Goal: Obtain resource: Download file/media

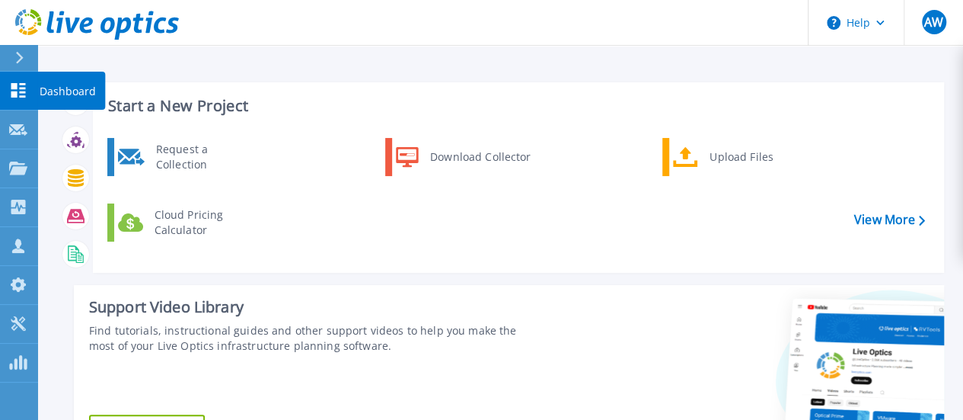
click at [57, 94] on p "Dashboard" at bounding box center [68, 92] width 56 height 40
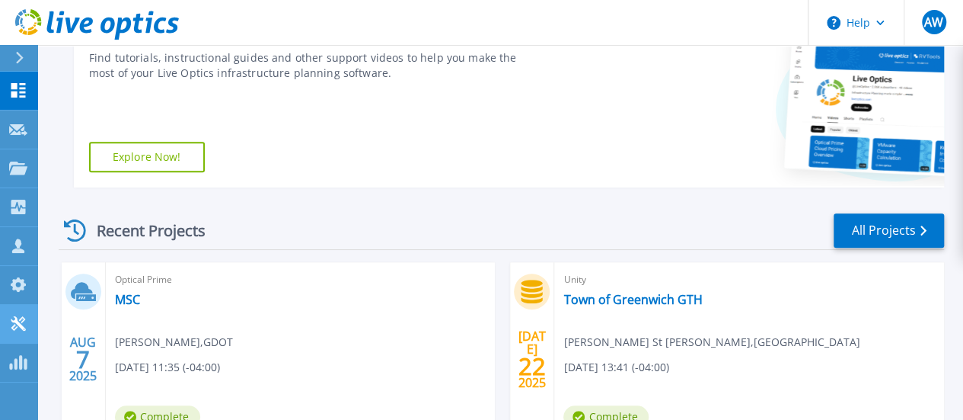
scroll to position [267, 0]
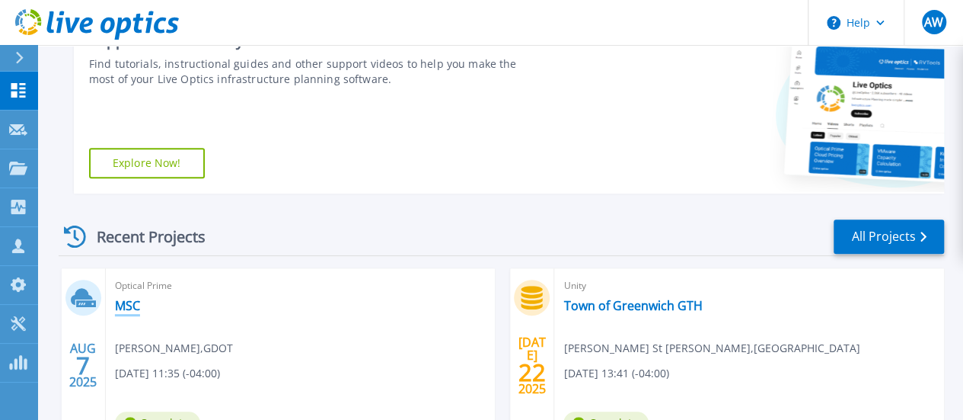
click at [129, 307] on link "MSC" at bounding box center [127, 305] width 25 height 15
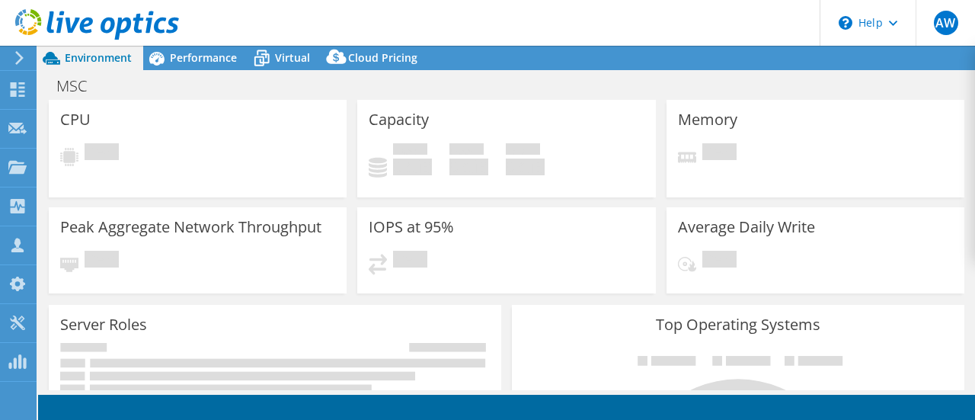
select select "USD"
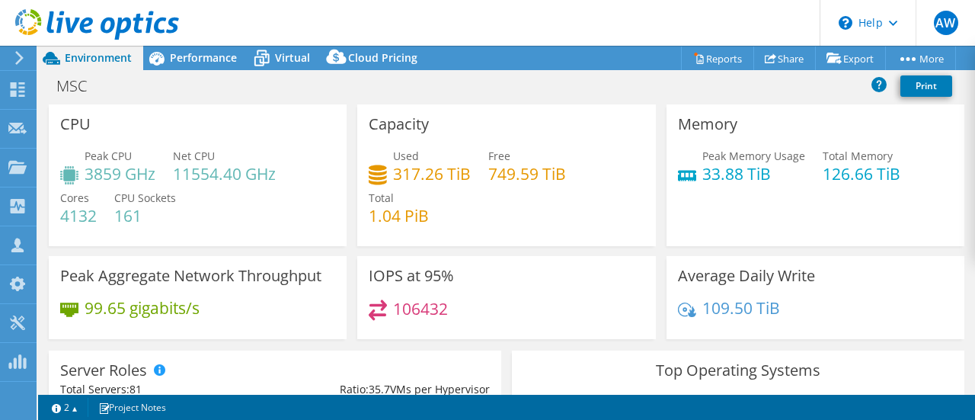
drag, startPoint x: 318, startPoint y: 111, endPoint x: 302, endPoint y: 131, distance: 25.0
click at [313, 111] on div "CPU Peak CPU 3859 GHz Net CPU 11554.40 GHz Cores 4132 CPU Sockets 161" at bounding box center [198, 175] width 298 height 142
click at [188, 64] on span "Performance" at bounding box center [203, 57] width 67 height 14
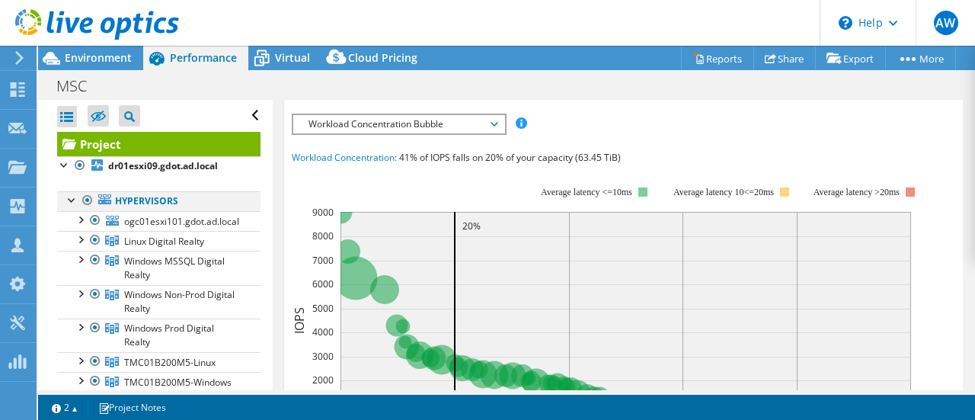
click at [82, 198] on div at bounding box center [87, 200] width 15 height 18
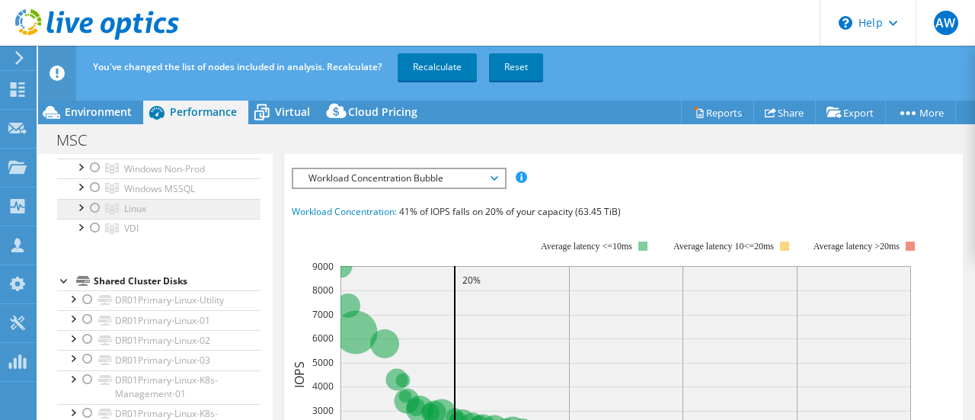
scroll to position [381, 0]
click at [96, 217] on div at bounding box center [95, 208] width 15 height 18
click at [448, 63] on link "Recalculate" at bounding box center [437, 66] width 79 height 27
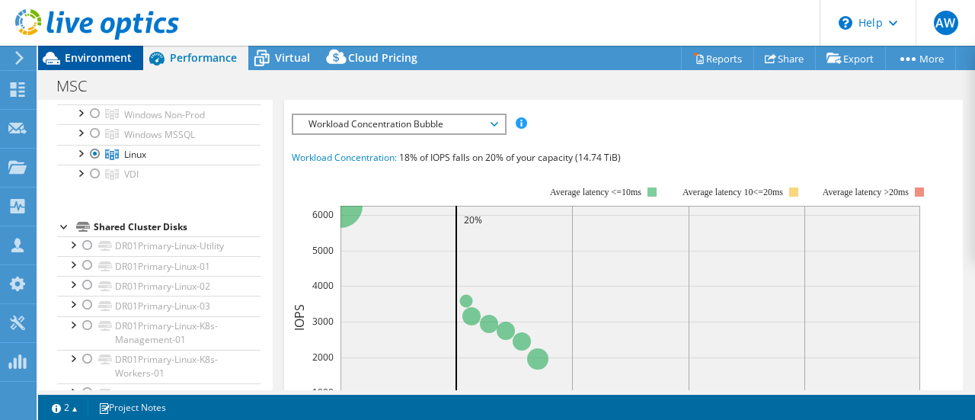
click at [128, 60] on span "Environment" at bounding box center [98, 57] width 67 height 14
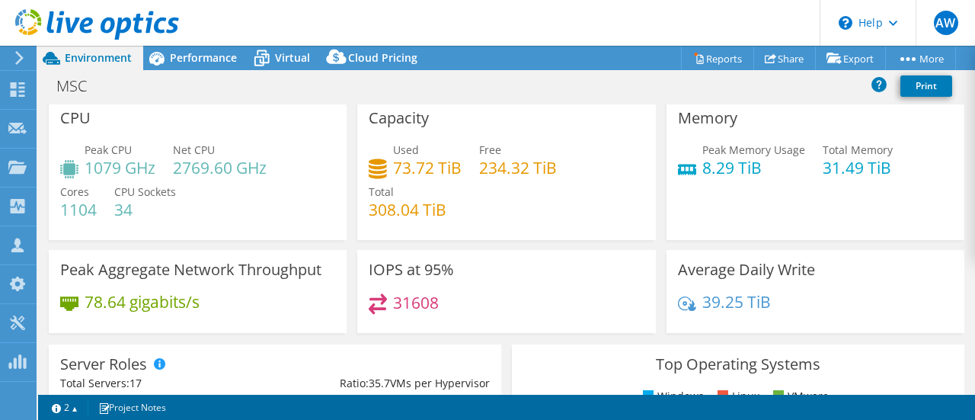
scroll to position [0, 0]
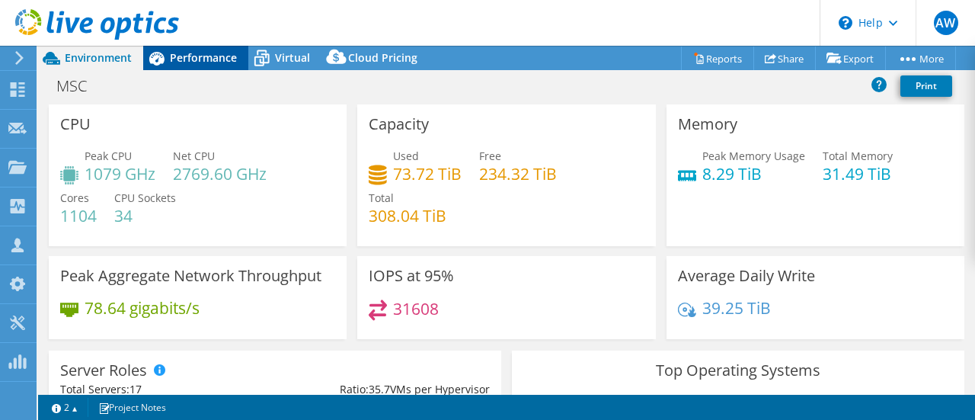
click at [200, 56] on span "Performance" at bounding box center [203, 57] width 67 height 14
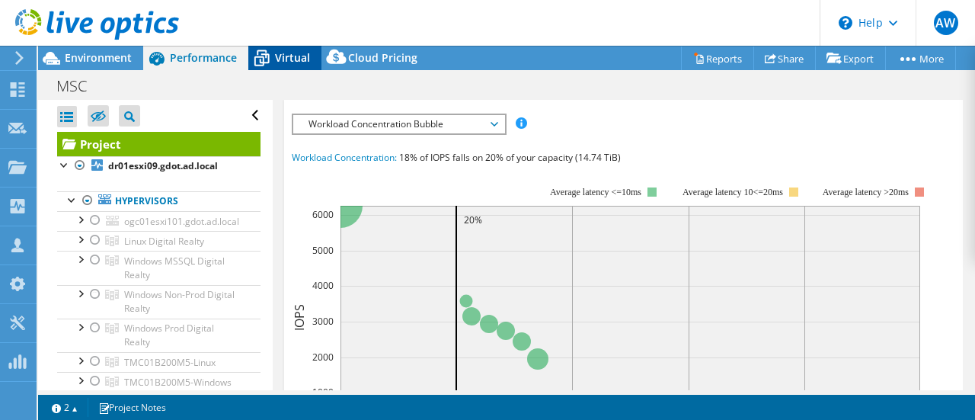
click at [283, 57] on span "Virtual" at bounding box center [292, 57] width 35 height 14
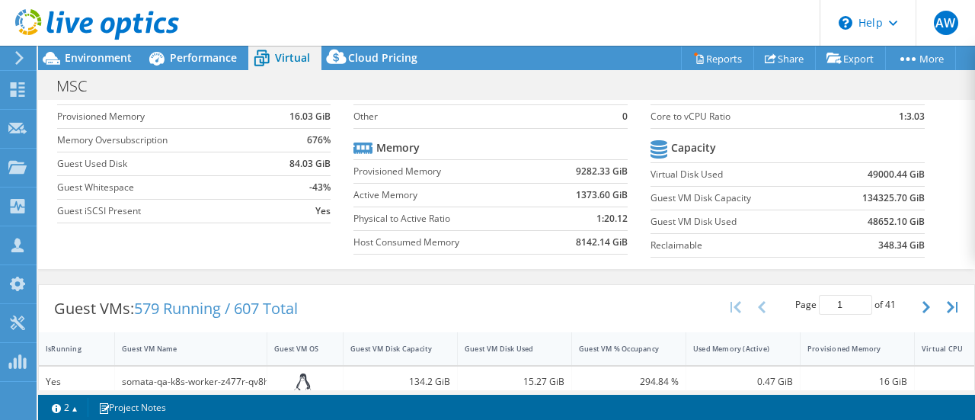
scroll to position [20, 0]
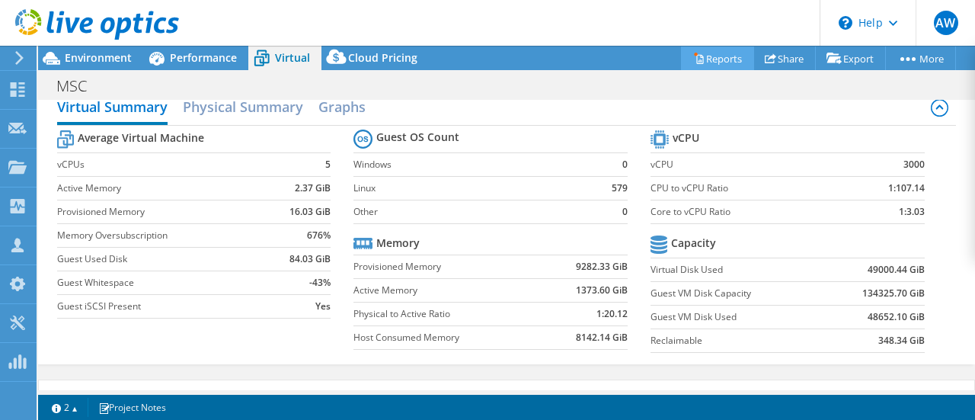
click at [720, 58] on link "Reports" at bounding box center [717, 58] width 73 height 24
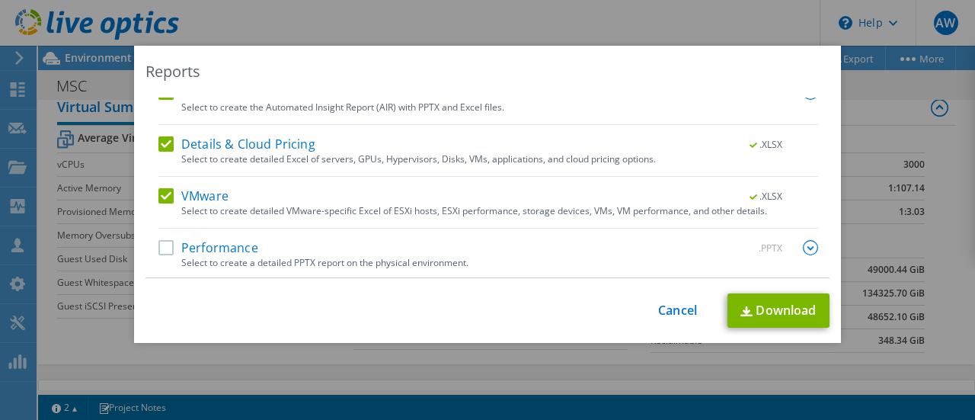
scroll to position [97, 0]
click at [167, 244] on label "Performance" at bounding box center [208, 246] width 100 height 15
click at [0, 0] on input "Performance" at bounding box center [0, 0] width 0 height 0
click at [782, 308] on link "Download" at bounding box center [778, 310] width 102 height 34
click at [750, 28] on div "Reports Select Region for Cloud Pricing Asia Pacific ([GEOGRAPHIC_DATA]) [GEOGR…" at bounding box center [487, 210] width 975 height 420
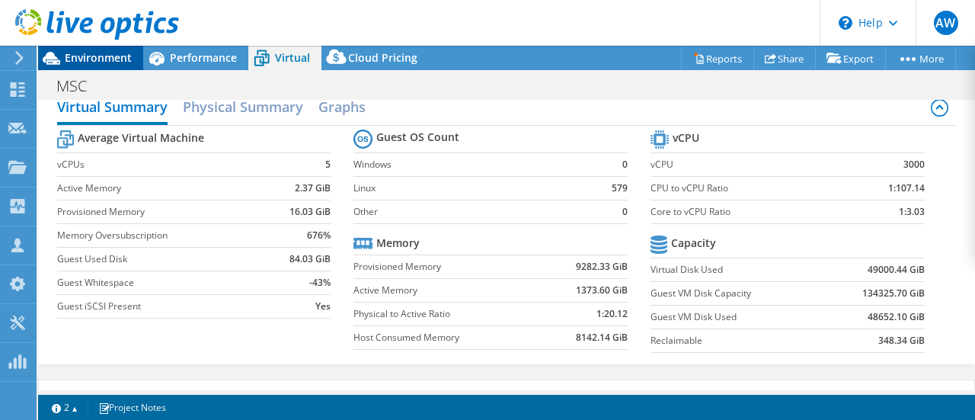
click at [101, 60] on span "Environment" at bounding box center [98, 57] width 67 height 14
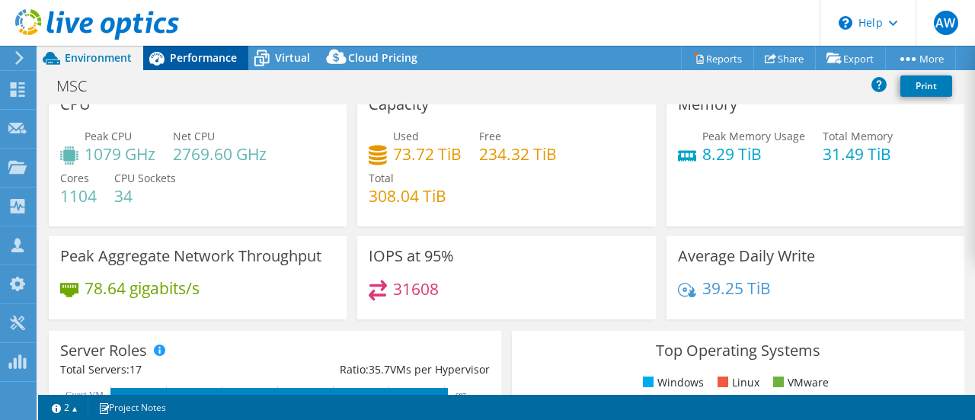
drag, startPoint x: 206, startPoint y: 62, endPoint x: 219, endPoint y: 64, distance: 13.1
click at [206, 62] on span "Performance" at bounding box center [203, 57] width 67 height 14
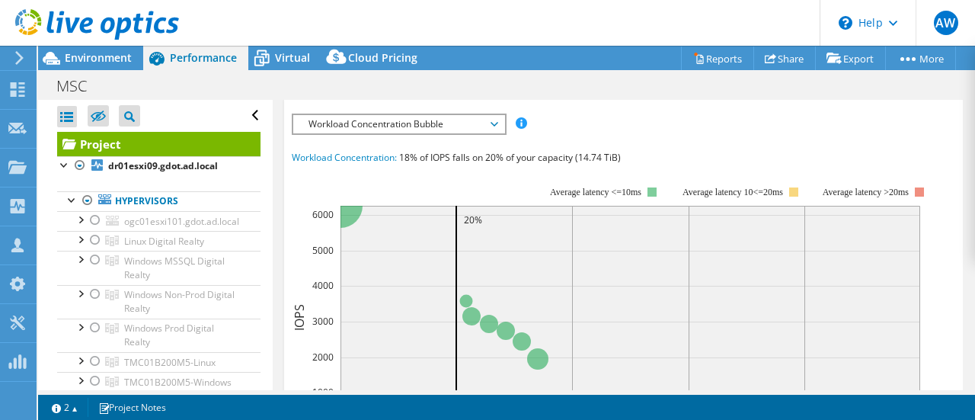
scroll to position [0, 0]
click at [405, 124] on span "Workload Concentration Bubble" at bounding box center [399, 124] width 196 height 18
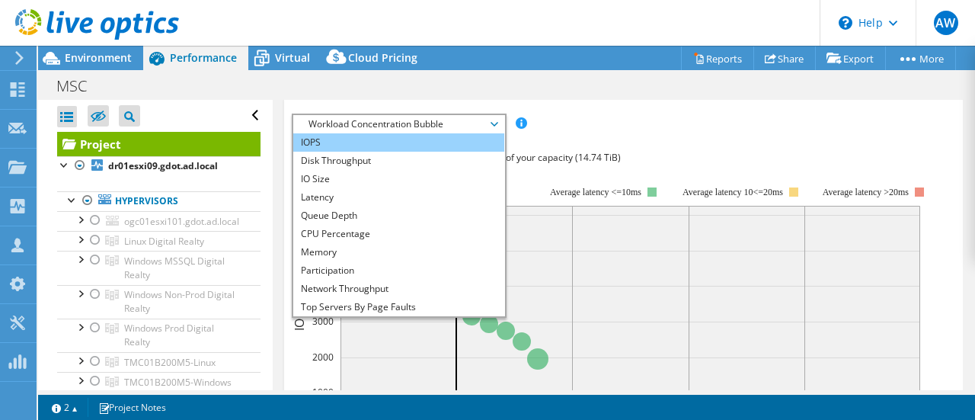
click at [321, 144] on li "IOPS" at bounding box center [398, 142] width 211 height 18
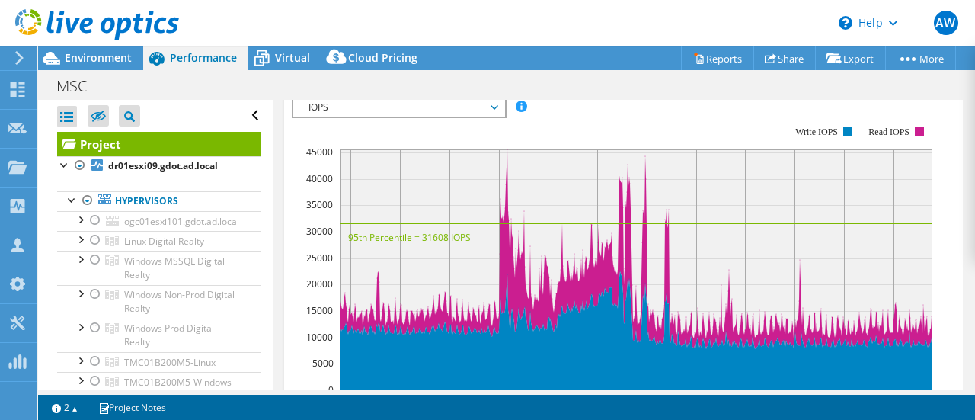
scroll to position [76, 0]
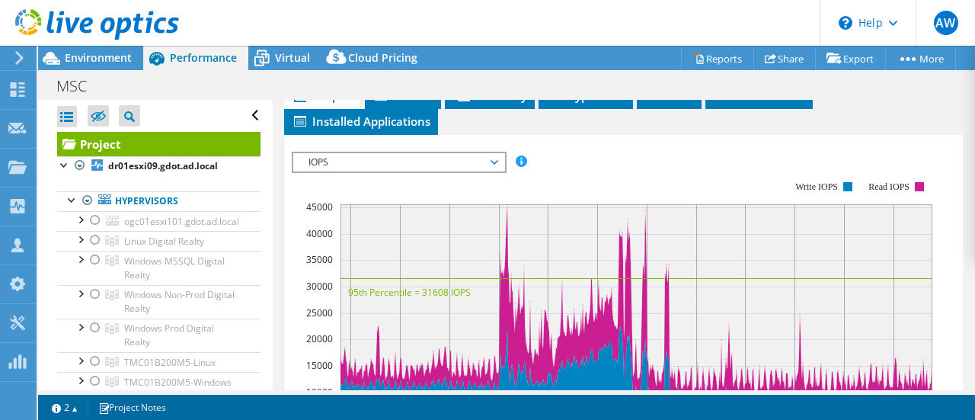
click at [355, 155] on span "IOPS" at bounding box center [399, 162] width 196 height 18
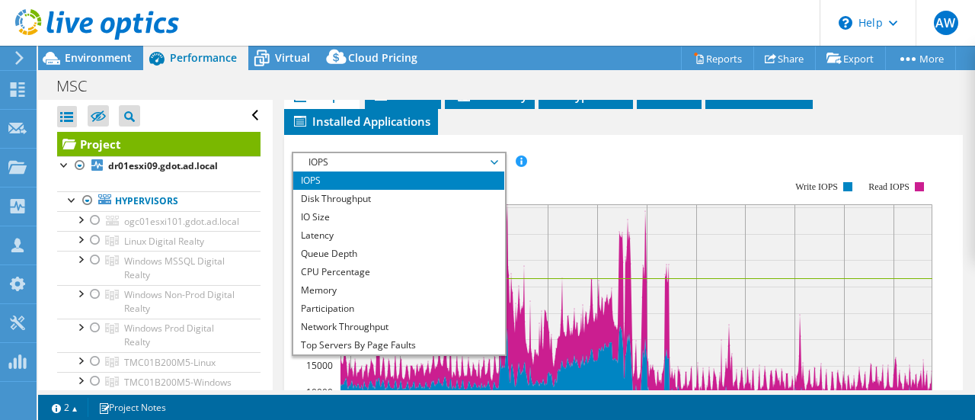
click at [574, 153] on div "IOPS Disk Throughput IO Size Latency Queue Depth CPU Percentage Memory Page Fau…" at bounding box center [624, 162] width 664 height 21
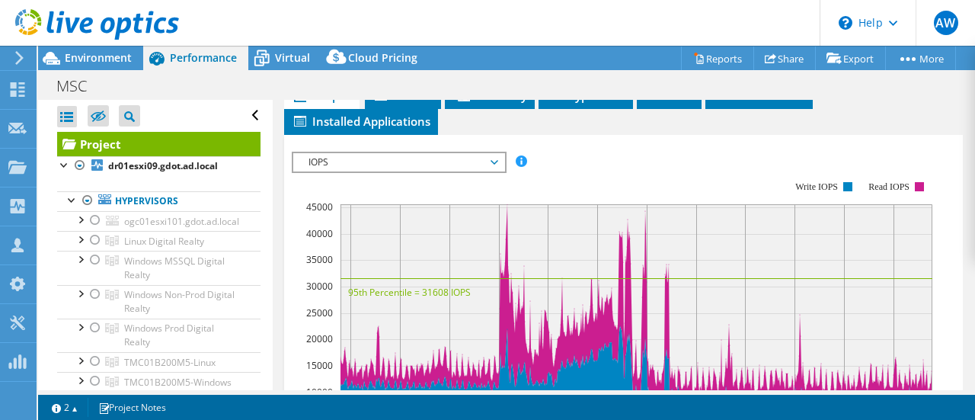
drag, startPoint x: 458, startPoint y: 129, endPoint x: 471, endPoint y: 138, distance: 15.8
click at [458, 128] on ul "Graphs Servers Inventory Hypervisor Disks Cluster Disks Installed Applications" at bounding box center [623, 109] width 679 height 52
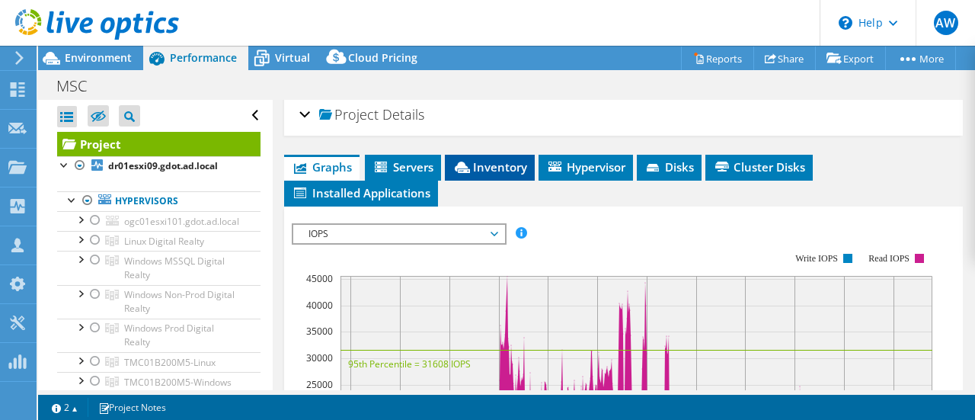
scroll to position [0, 0]
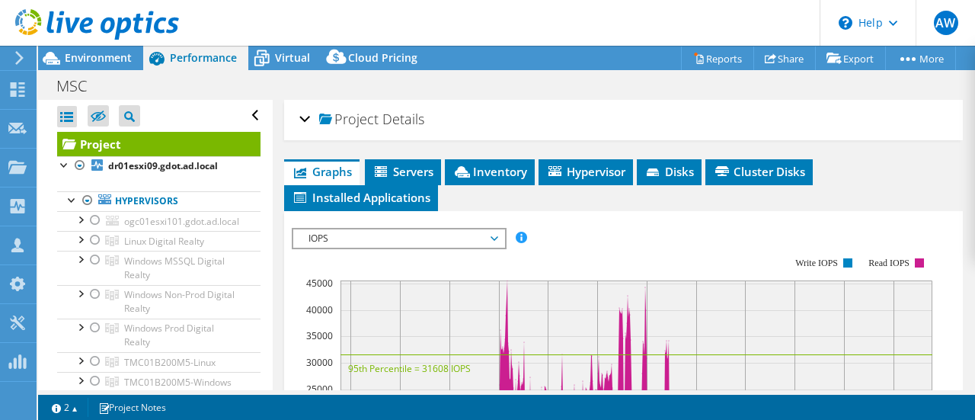
click at [299, 119] on div "Project Details Prepared for: [PERSON_NAME], [EMAIL_ADDRESS][DOMAIN_NAME] Accou…" at bounding box center [623, 120] width 679 height 40
click at [302, 120] on div "Project Details" at bounding box center [623, 120] width 649 height 33
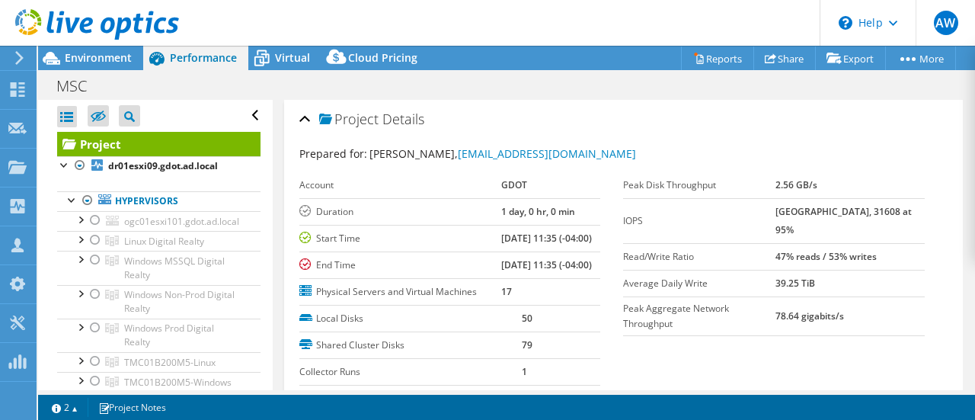
click at [545, 100] on div "Project Details Prepared for: [PERSON_NAME], [EMAIL_ADDRESS][DOMAIN_NAME] Accou…" at bounding box center [623, 292] width 679 height 385
click at [570, 120] on div "Project Details" at bounding box center [623, 120] width 649 height 33
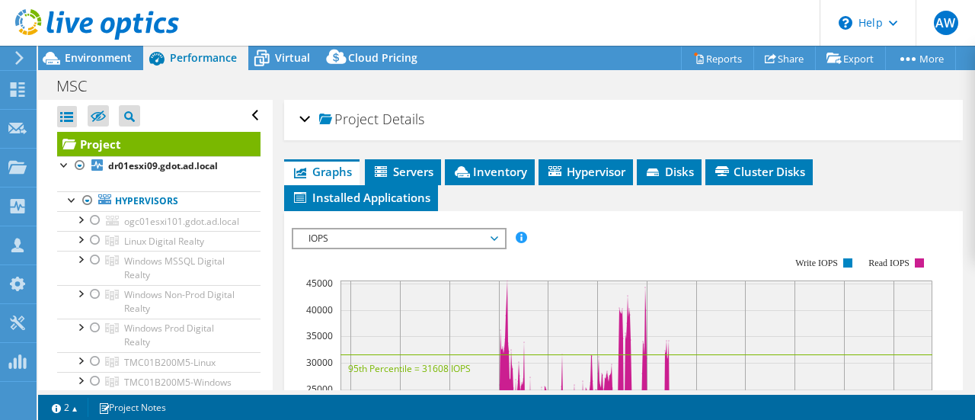
click at [524, 87] on div "MSC Print" at bounding box center [506, 86] width 937 height 28
click at [300, 116] on div "Project Details" at bounding box center [623, 120] width 649 height 33
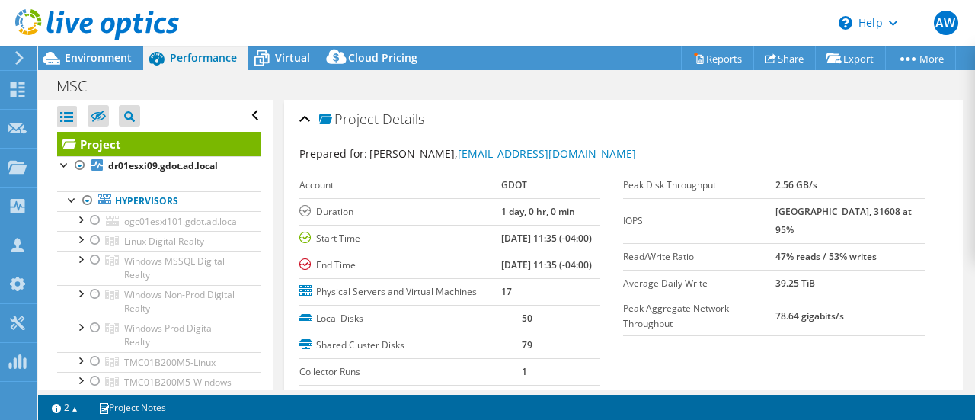
click at [579, 112] on div "Project Details" at bounding box center [623, 120] width 649 height 33
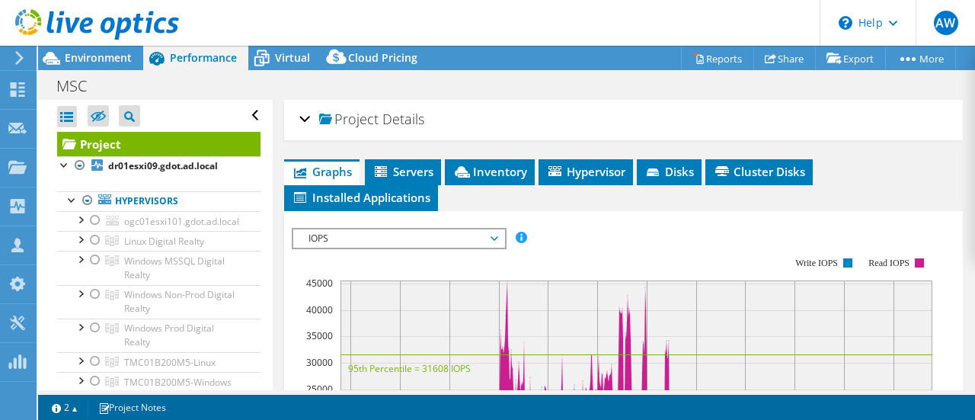
click at [573, 110] on div "Project Details" at bounding box center [623, 120] width 649 height 33
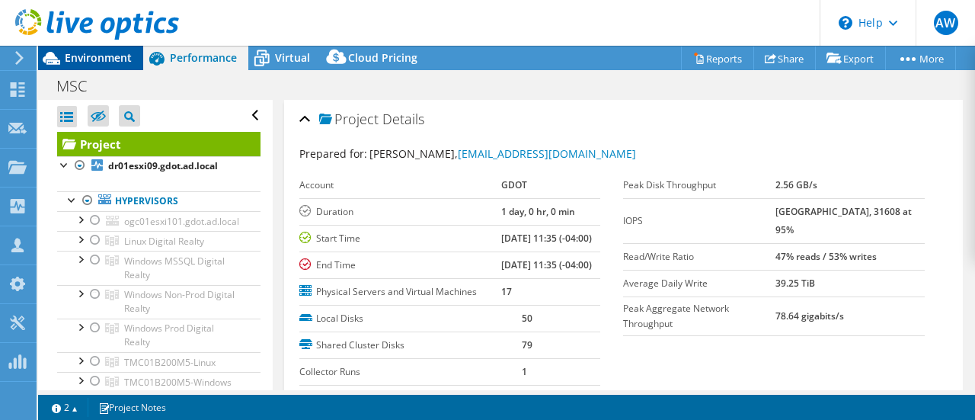
drag, startPoint x: 75, startPoint y: 69, endPoint x: 91, endPoint y: 68, distance: 16.8
click at [78, 66] on div "Environment" at bounding box center [90, 58] width 105 height 24
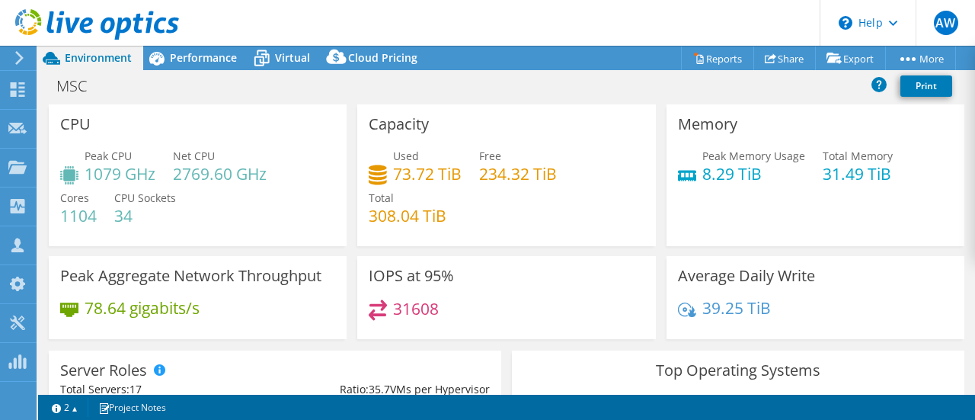
click at [107, 59] on span "Environment" at bounding box center [98, 57] width 67 height 14
click at [190, 55] on span "Performance" at bounding box center [203, 57] width 67 height 14
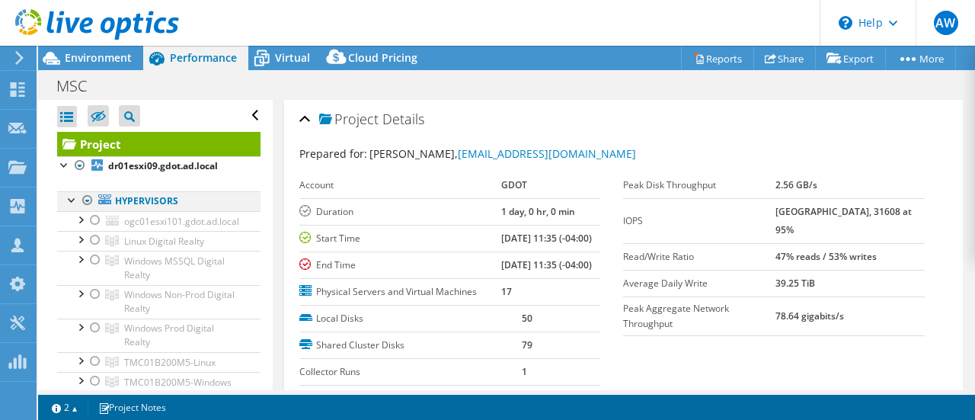
click at [87, 197] on div at bounding box center [87, 200] width 15 height 18
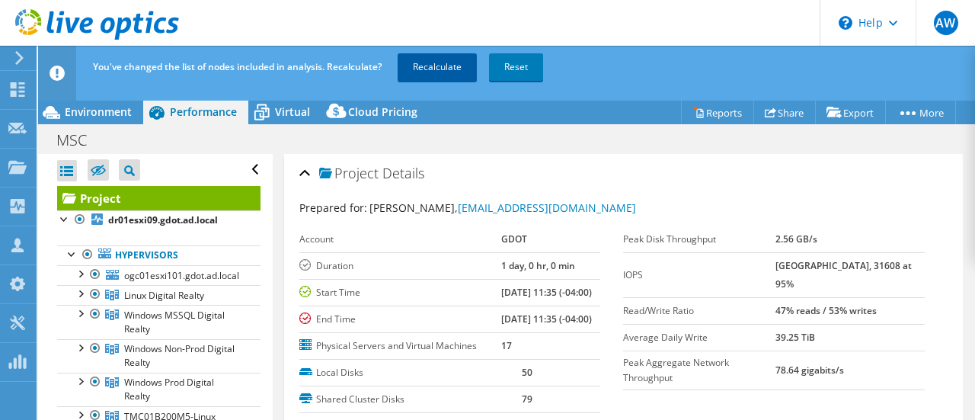
click at [434, 60] on link "Recalculate" at bounding box center [437, 66] width 79 height 27
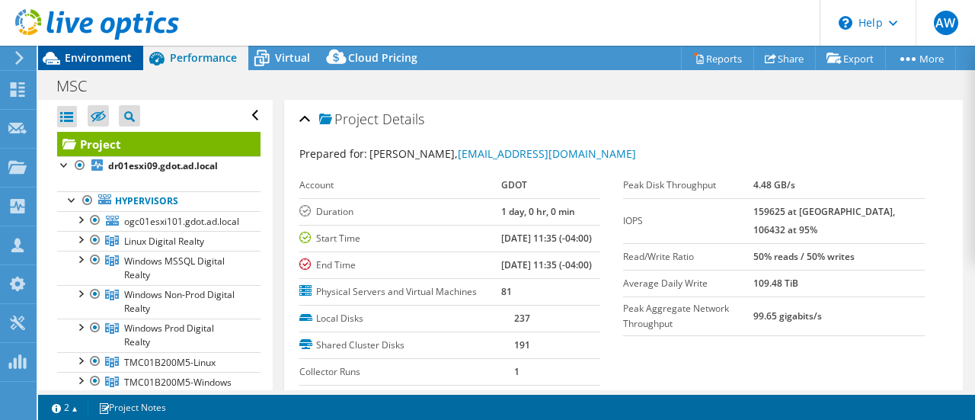
click at [109, 69] on div "Environment" at bounding box center [90, 58] width 105 height 24
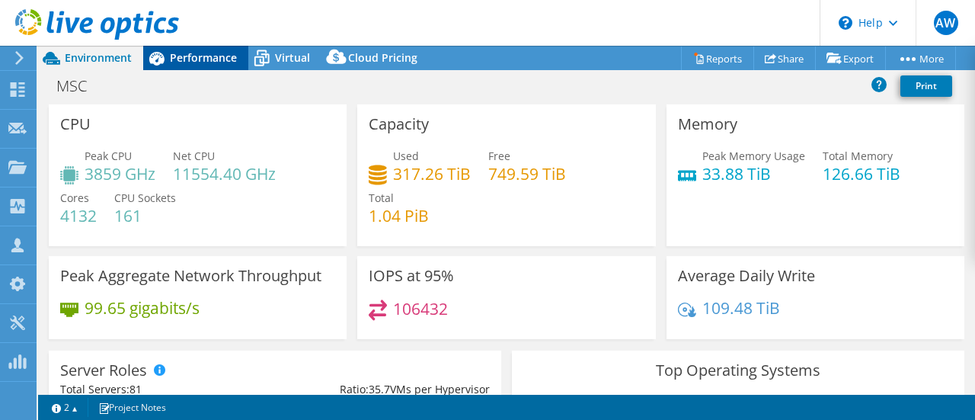
drag, startPoint x: 177, startPoint y: 51, endPoint x: 187, endPoint y: 53, distance: 9.3
click at [180, 51] on span "Performance" at bounding box center [203, 57] width 67 height 14
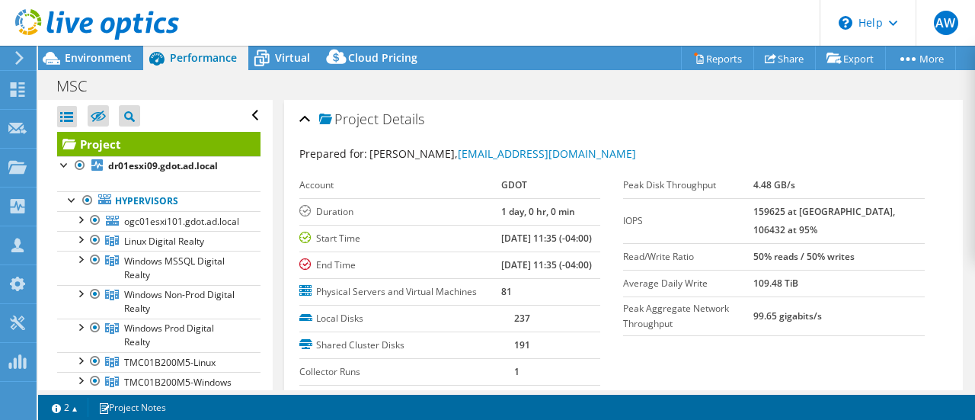
click at [556, 115] on div "Project Details" at bounding box center [623, 120] width 649 height 33
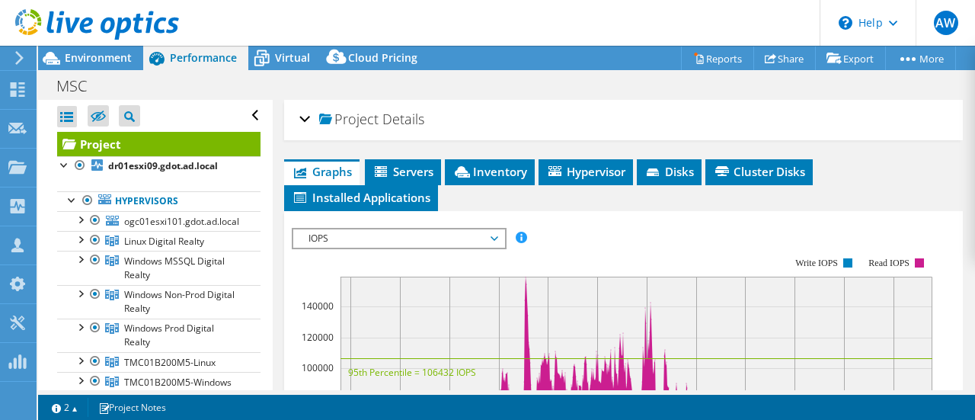
click at [565, 107] on div "Project Details" at bounding box center [623, 120] width 649 height 33
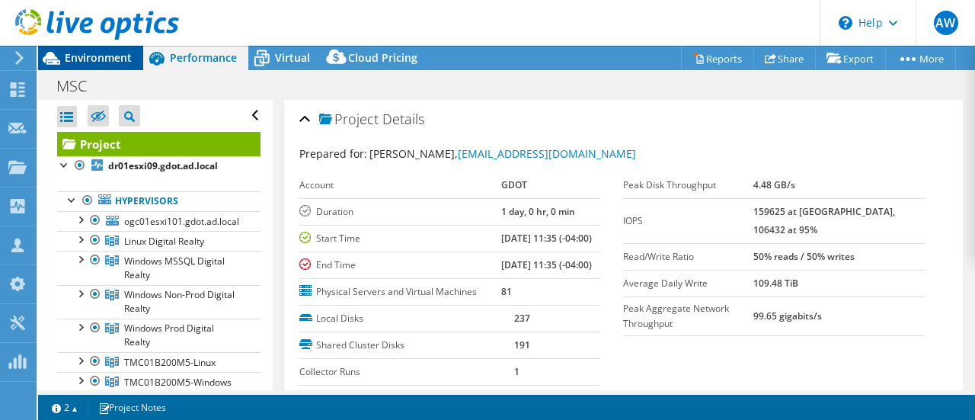
click at [120, 53] on span "Environment" at bounding box center [98, 57] width 67 height 14
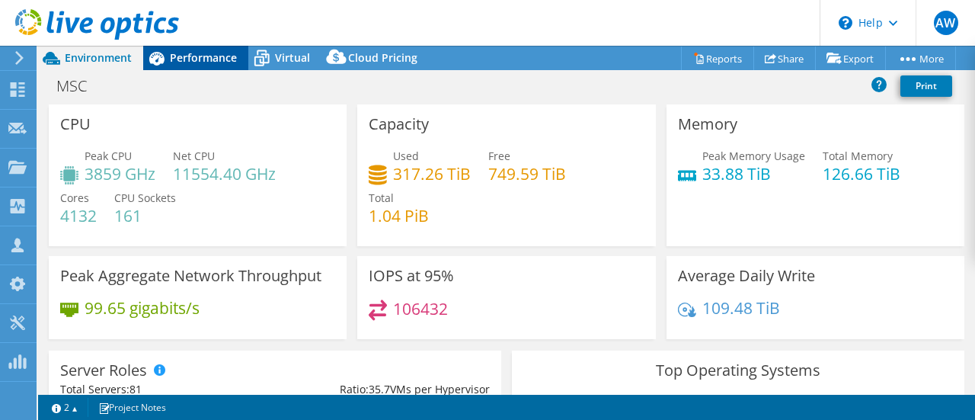
click at [203, 57] on span "Performance" at bounding box center [203, 57] width 67 height 14
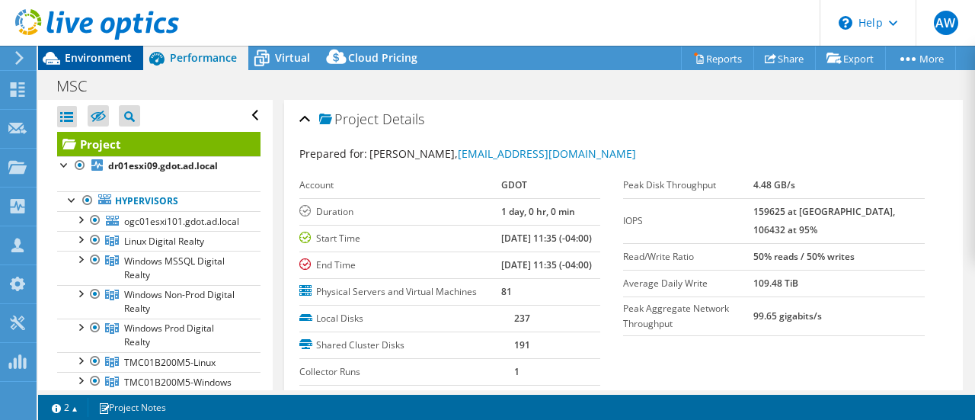
click at [97, 57] on span "Environment" at bounding box center [98, 57] width 67 height 14
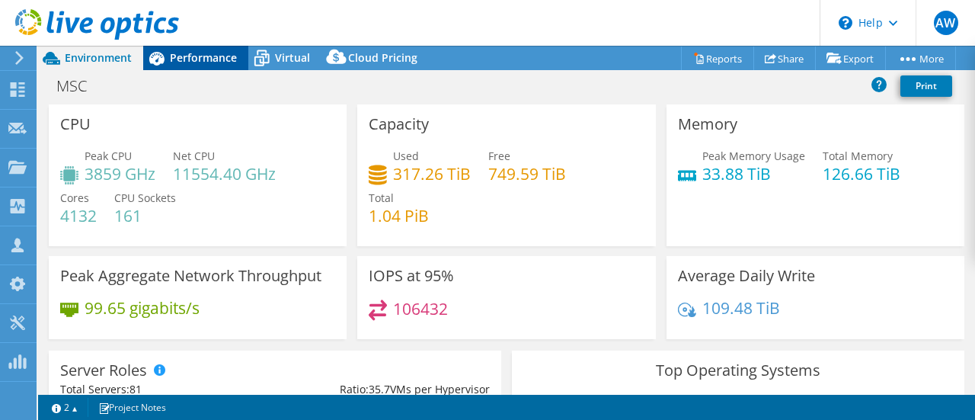
click at [189, 55] on span "Performance" at bounding box center [203, 57] width 67 height 14
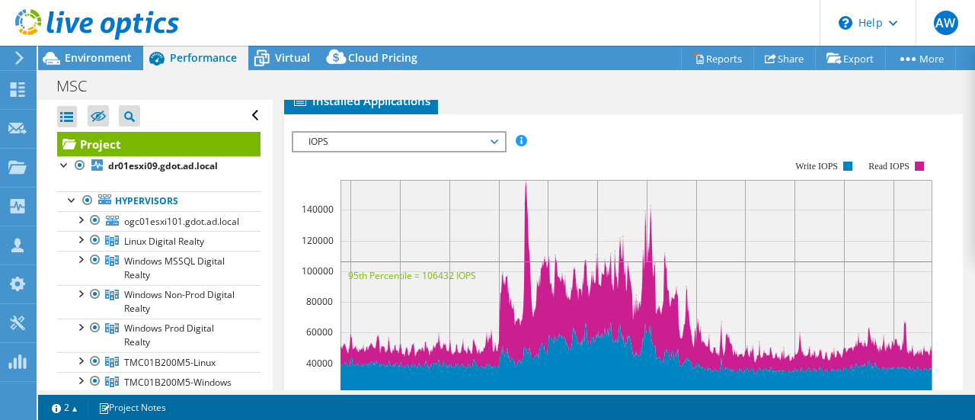
scroll to position [495, 0]
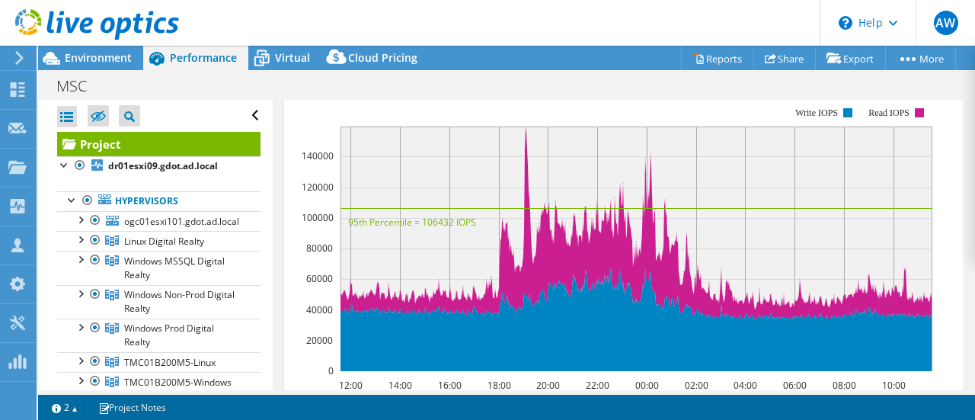
click at [335, 97] on span "IOPS" at bounding box center [399, 88] width 196 height 18
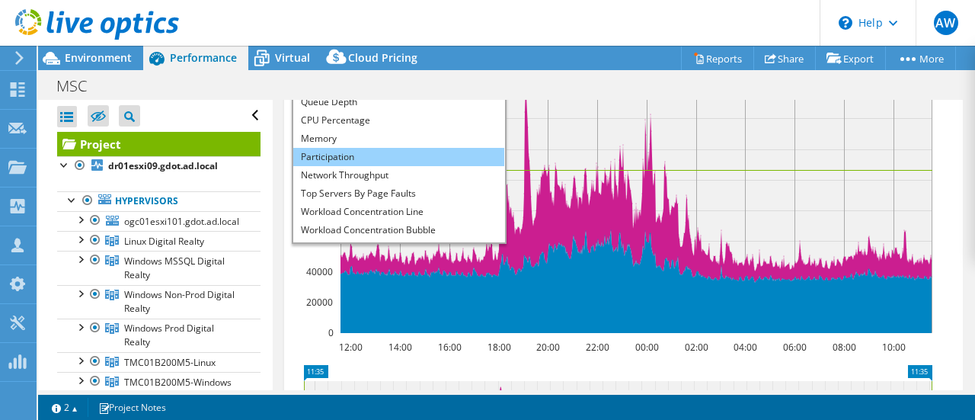
scroll to position [17, 0]
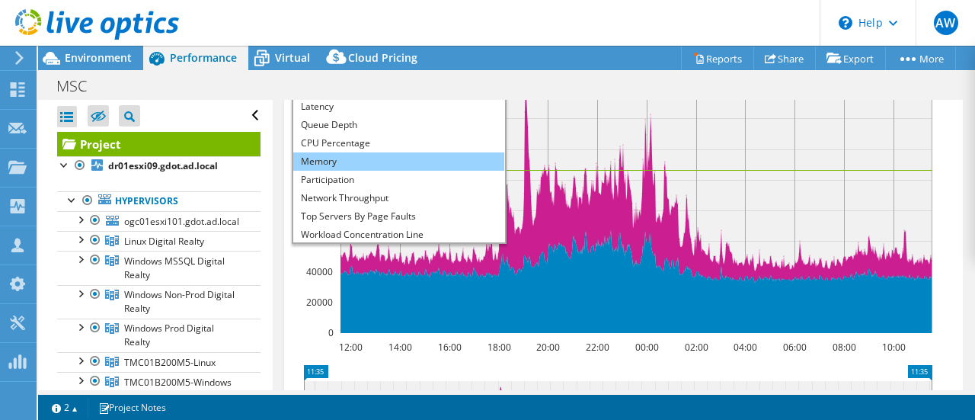
click at [356, 171] on li "Memory" at bounding box center [398, 161] width 211 height 18
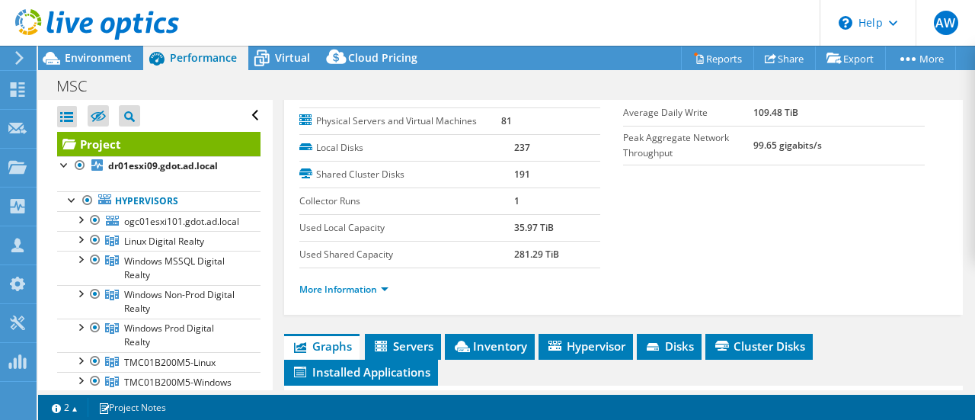
scroll to position [171, 0]
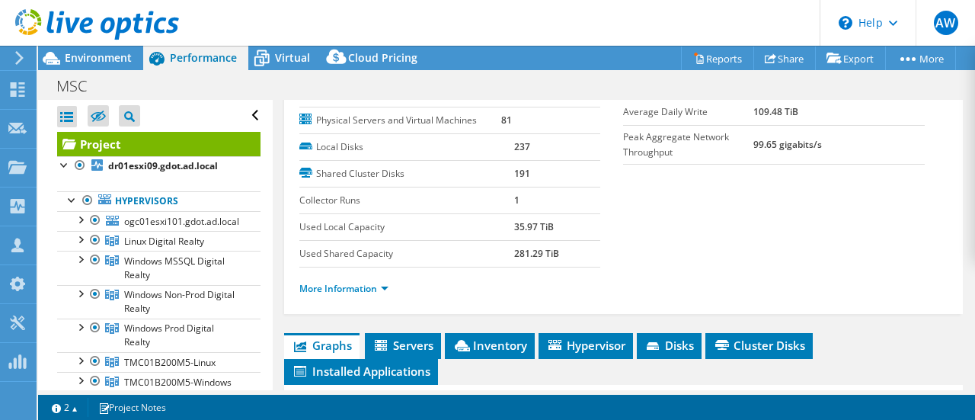
click at [117, 49] on div at bounding box center [89, 25] width 179 height 51
click at [117, 58] on span "Environment" at bounding box center [98, 57] width 67 height 14
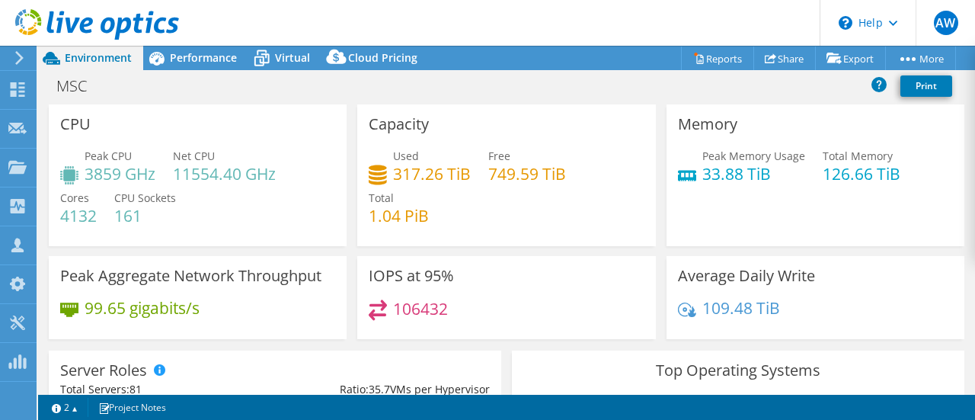
click at [489, 83] on div "MSC Print" at bounding box center [506, 86] width 937 height 28
